Goal: Task Accomplishment & Management: Manage account settings

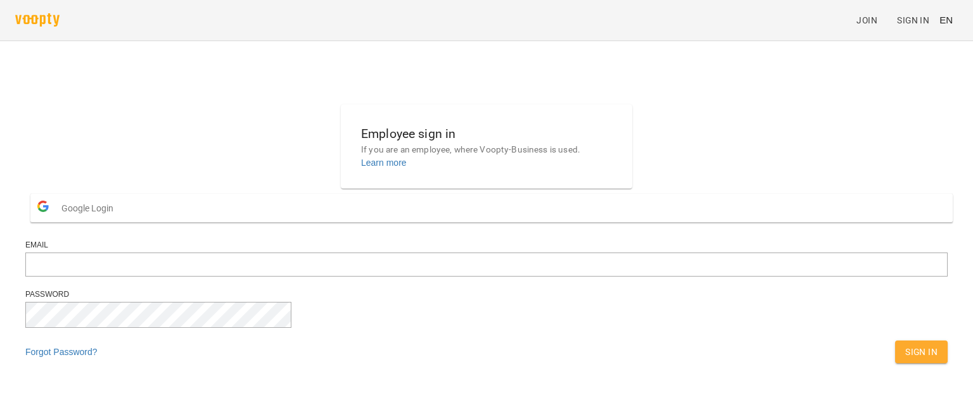
click at [905, 360] on span "Sign In" at bounding box center [921, 352] width 32 height 15
click at [367, 277] on input "email" at bounding box center [486, 265] width 922 height 24
type input "**********"
click at [905, 360] on span "Sign In" at bounding box center [921, 352] width 32 height 15
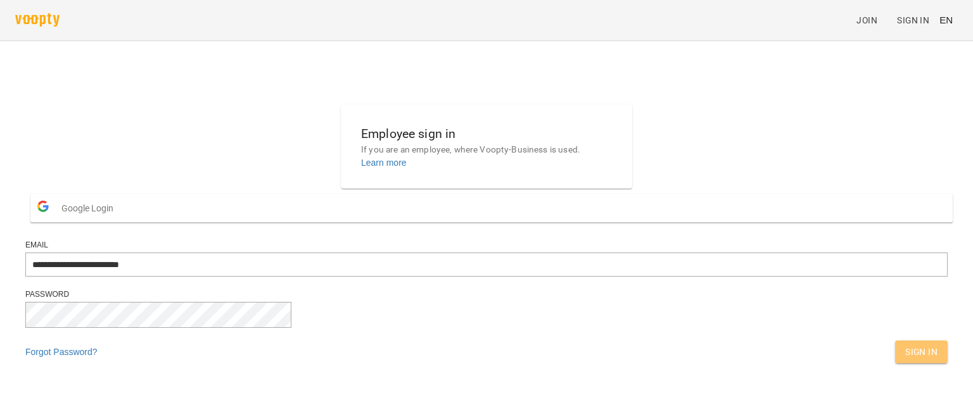
click at [905, 360] on span "Sign In" at bounding box center [921, 352] width 32 height 15
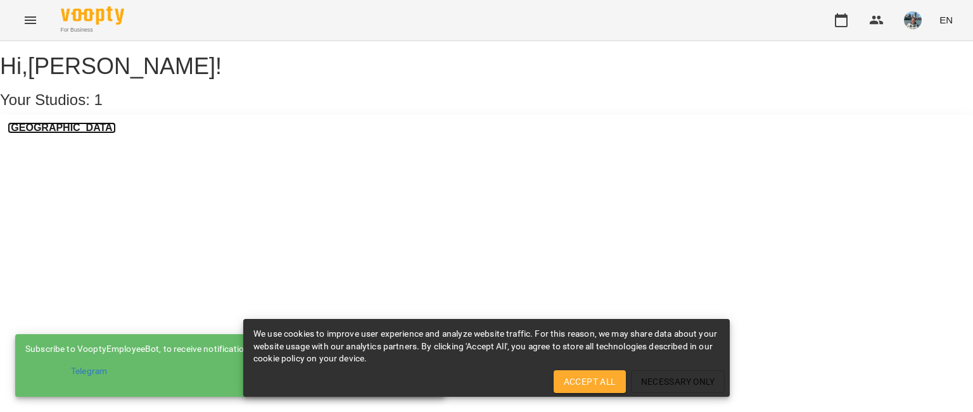
click at [53, 134] on h3 "[GEOGRAPHIC_DATA]" at bounding box center [62, 127] width 108 height 11
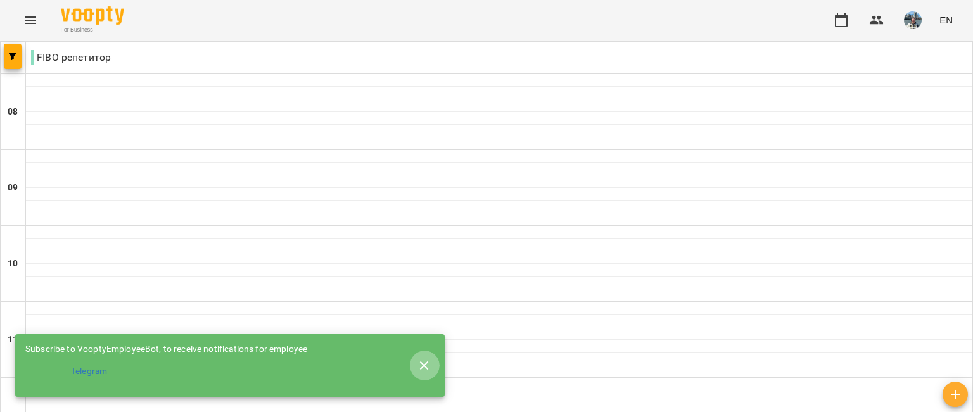
click at [421, 361] on icon "button" at bounding box center [424, 365] width 9 height 9
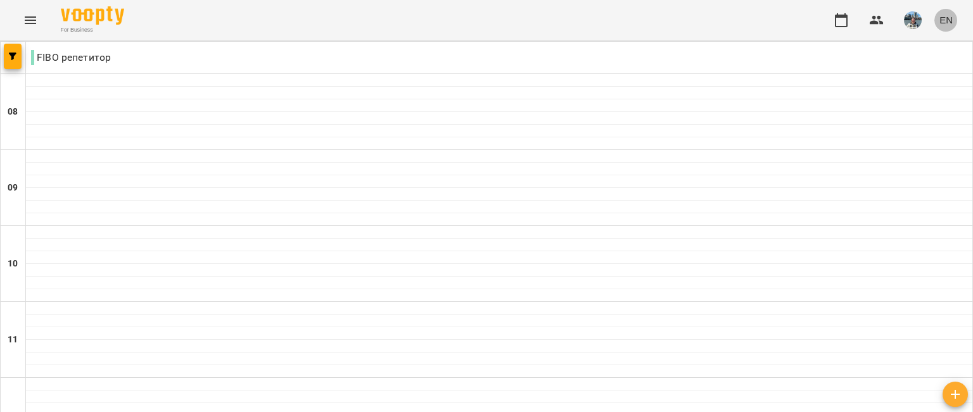
click at [945, 22] on span "EN" at bounding box center [945, 19] width 13 height 13
click at [937, 68] on div "Українська" at bounding box center [922, 71] width 65 height 23
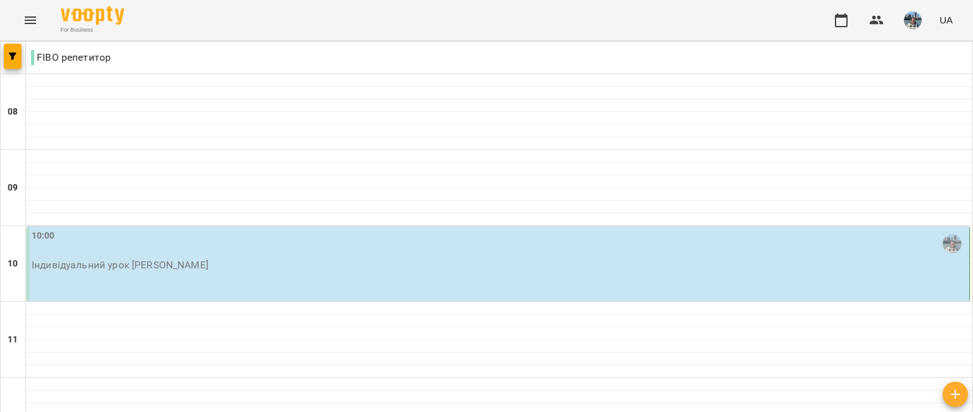
scroll to position [706, 0]
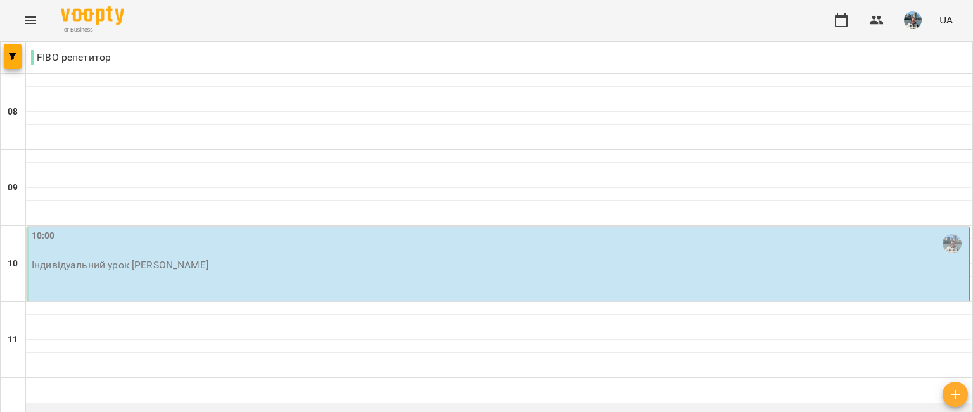
scroll to position [0, 0]
